Goal: Transaction & Acquisition: Purchase product/service

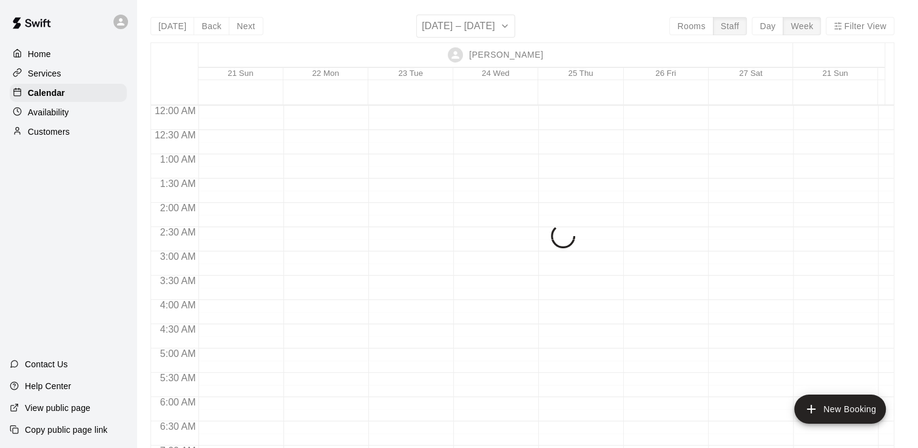
scroll to position [648, 0]
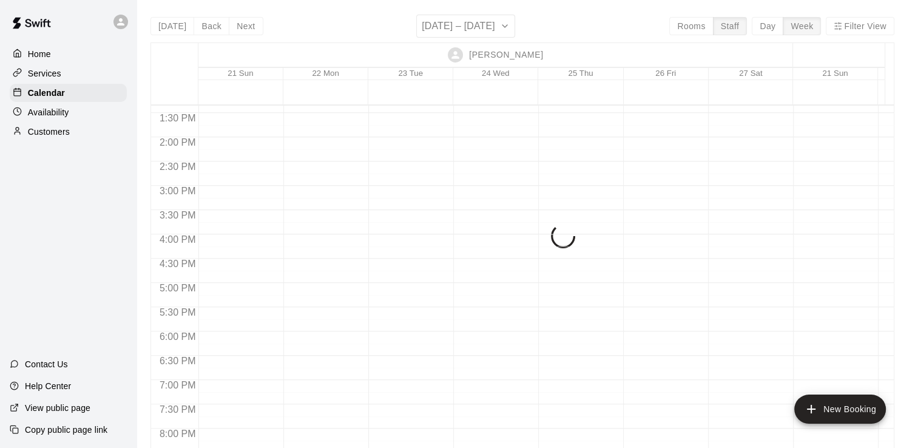
click at [419, 28] on div "[DATE] Back Next [DATE] – [DATE] Rooms Staff Day Week Filter View [PERSON_NAME]…" at bounding box center [522, 239] width 744 height 448
click at [480, 28] on div "[DATE] Back Next [DATE] – [DATE] Rooms Staff Day Week Filter View [PERSON_NAME]…" at bounding box center [522, 239] width 744 height 448
click at [493, 32] on div "[DATE] Back Next [DATE] – [DATE] Rooms Staff Day Week Filter View [PERSON_NAME]…" at bounding box center [522, 239] width 744 height 448
click at [216, 24] on div "[DATE] Back Next [DATE] – [DATE] Rooms Staff Day Week Filter View [PERSON_NAME]…" at bounding box center [522, 239] width 744 height 448
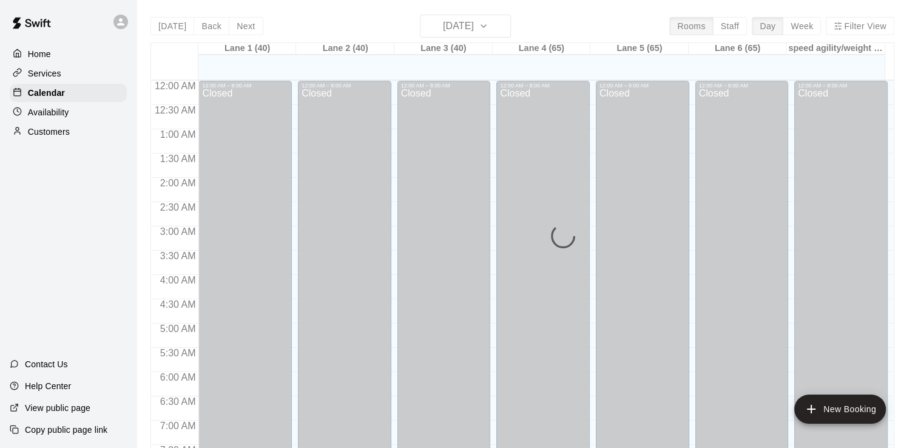
scroll to position [746, 0]
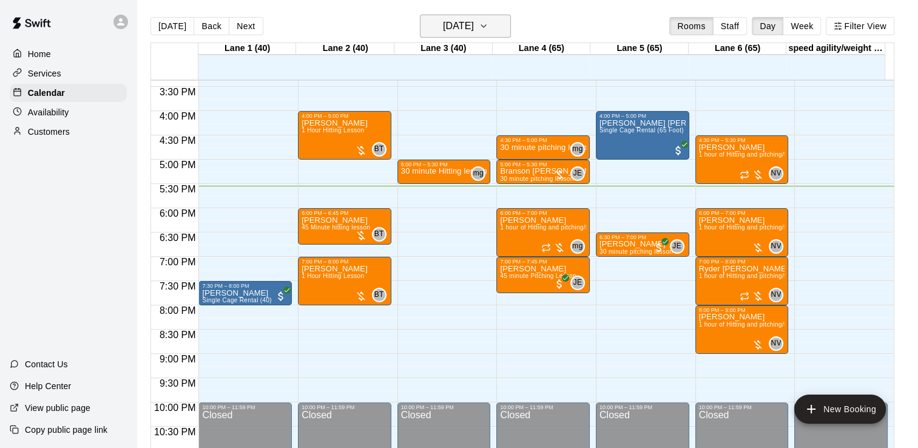
click at [454, 18] on h6 "Tuesday Sep 16" at bounding box center [458, 26] width 31 height 17
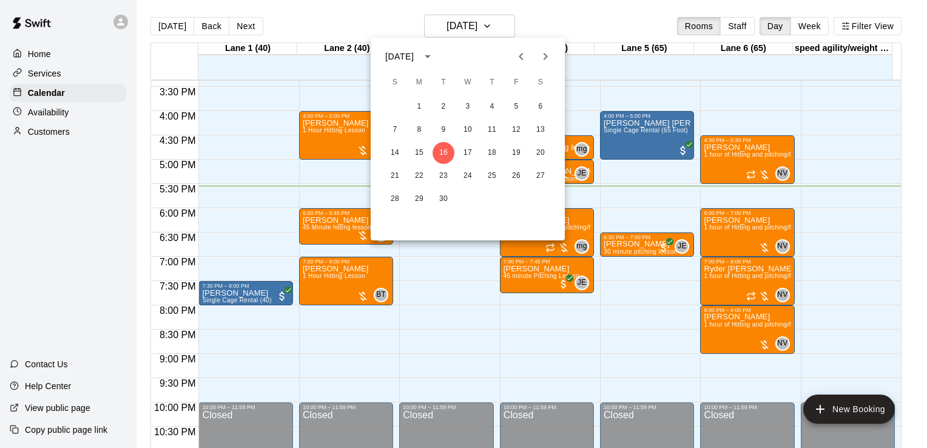
click at [552, 23] on div at bounding box center [463, 224] width 927 height 448
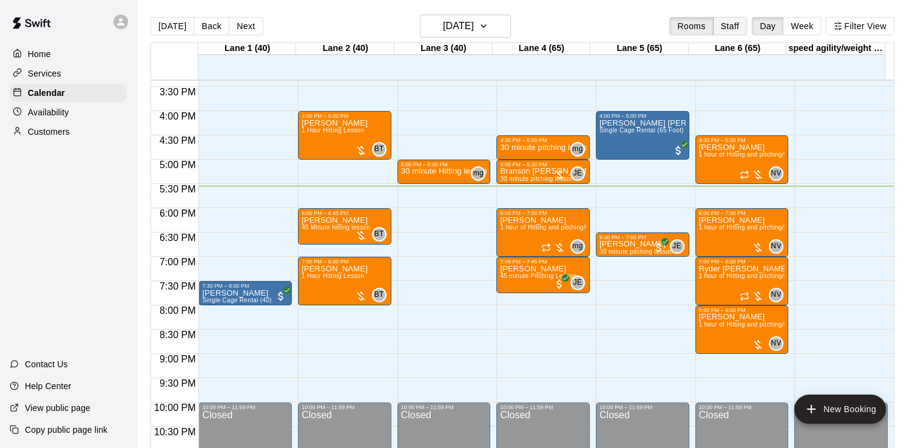
click at [737, 19] on button "Staff" at bounding box center [730, 26] width 35 height 18
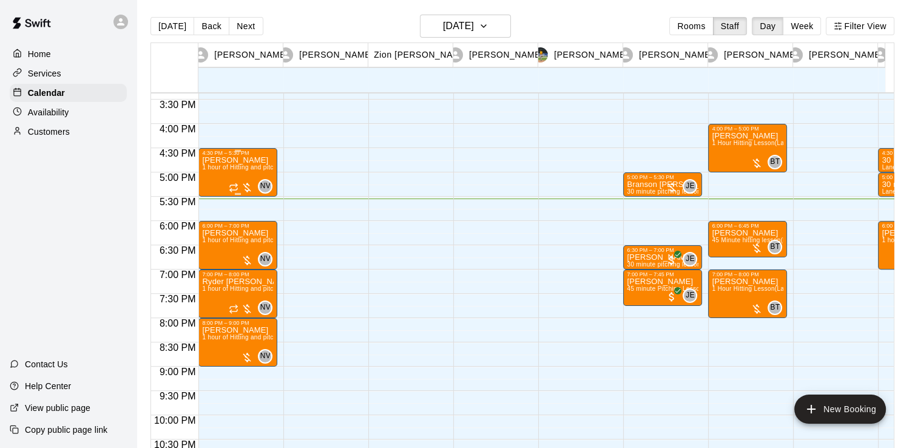
click at [254, 165] on span "1 hour of Hitting and pitching/fielding (Lane 6 (65))" at bounding box center [274, 167] width 144 height 7
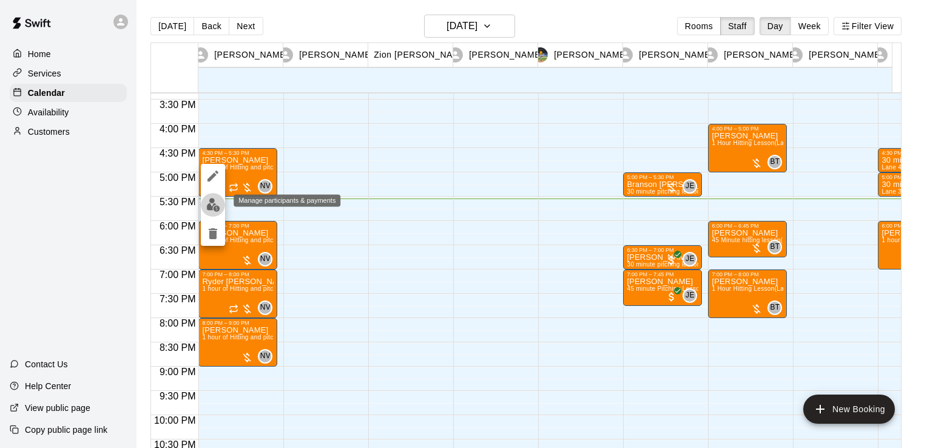
click at [204, 204] on button "edit" at bounding box center [213, 205] width 24 height 24
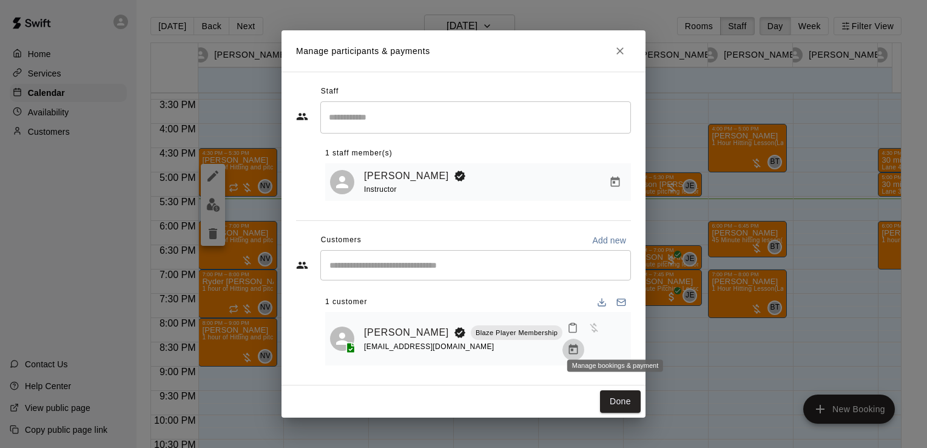
click at [579, 345] on icon "Manage bookings & payment" at bounding box center [573, 349] width 12 height 12
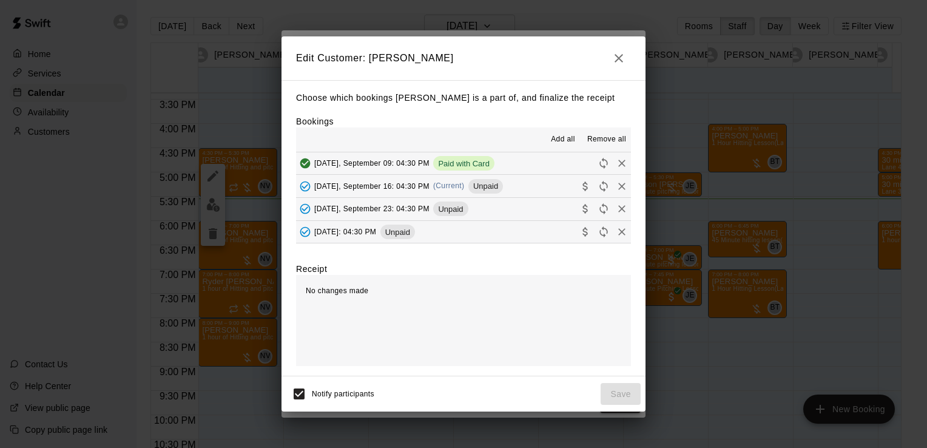
click at [520, 192] on button "Tuesday, September 16: 04:30 PM (Current) Unpaid" at bounding box center [463, 186] width 335 height 22
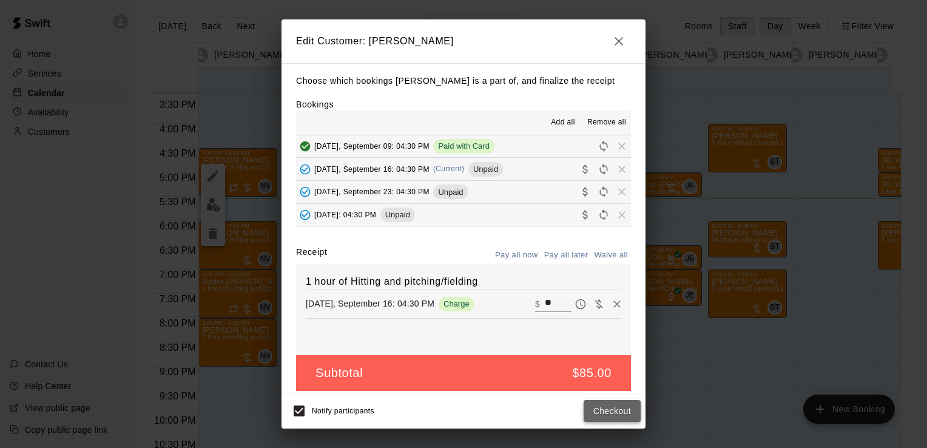
click at [597, 402] on button "Checkout" at bounding box center [612, 411] width 57 height 22
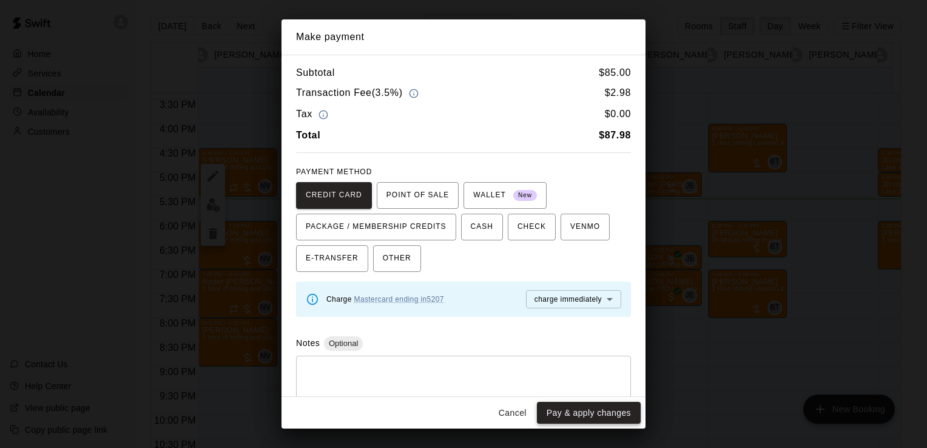
click at [597, 405] on button "Pay & apply changes" at bounding box center [589, 413] width 104 height 22
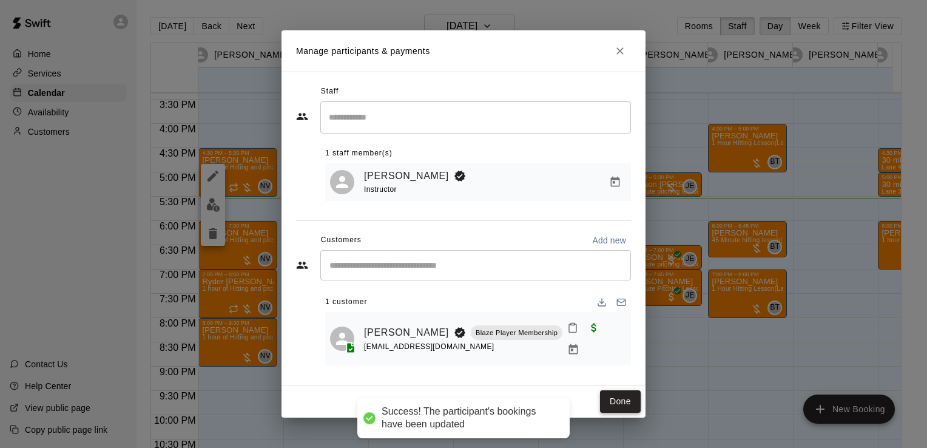
click at [626, 396] on button "Done" at bounding box center [620, 401] width 41 height 22
